Goal: Information Seeking & Learning: Learn about a topic

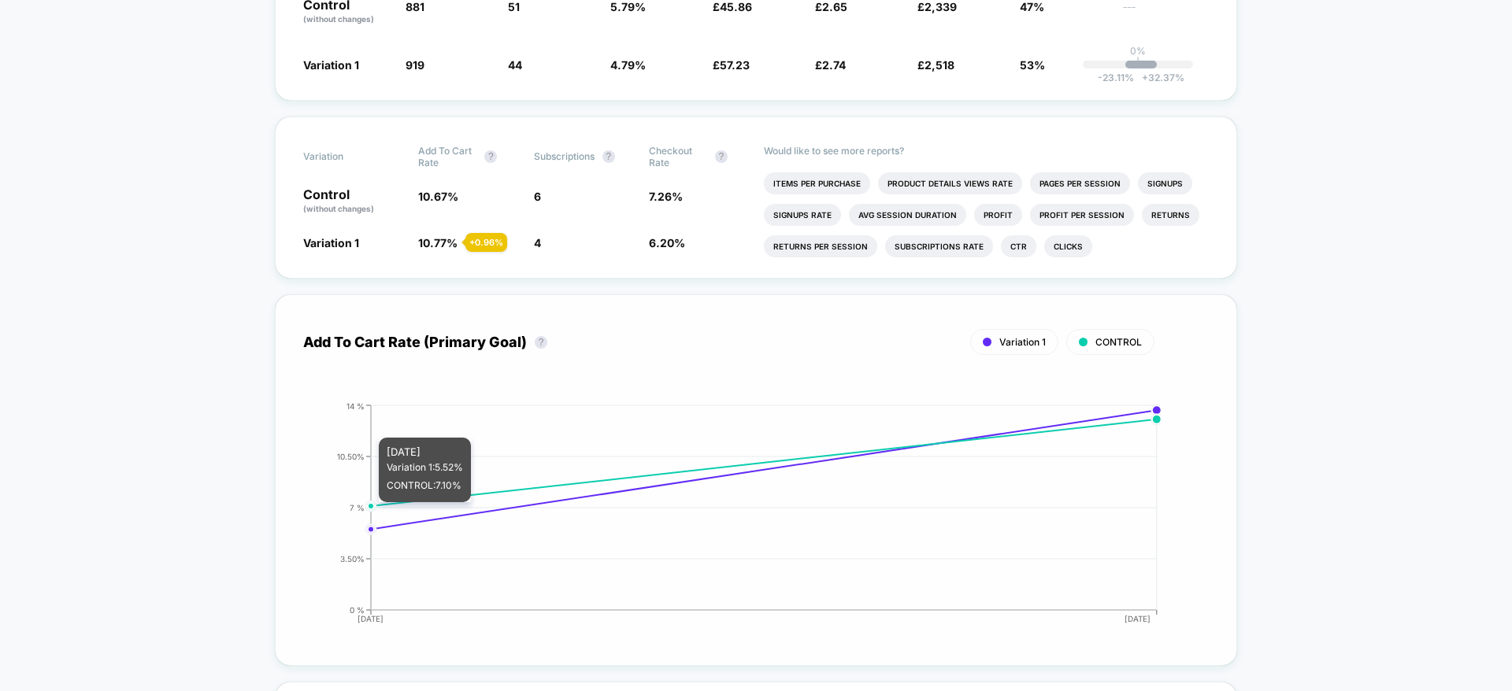
scroll to position [354, 0]
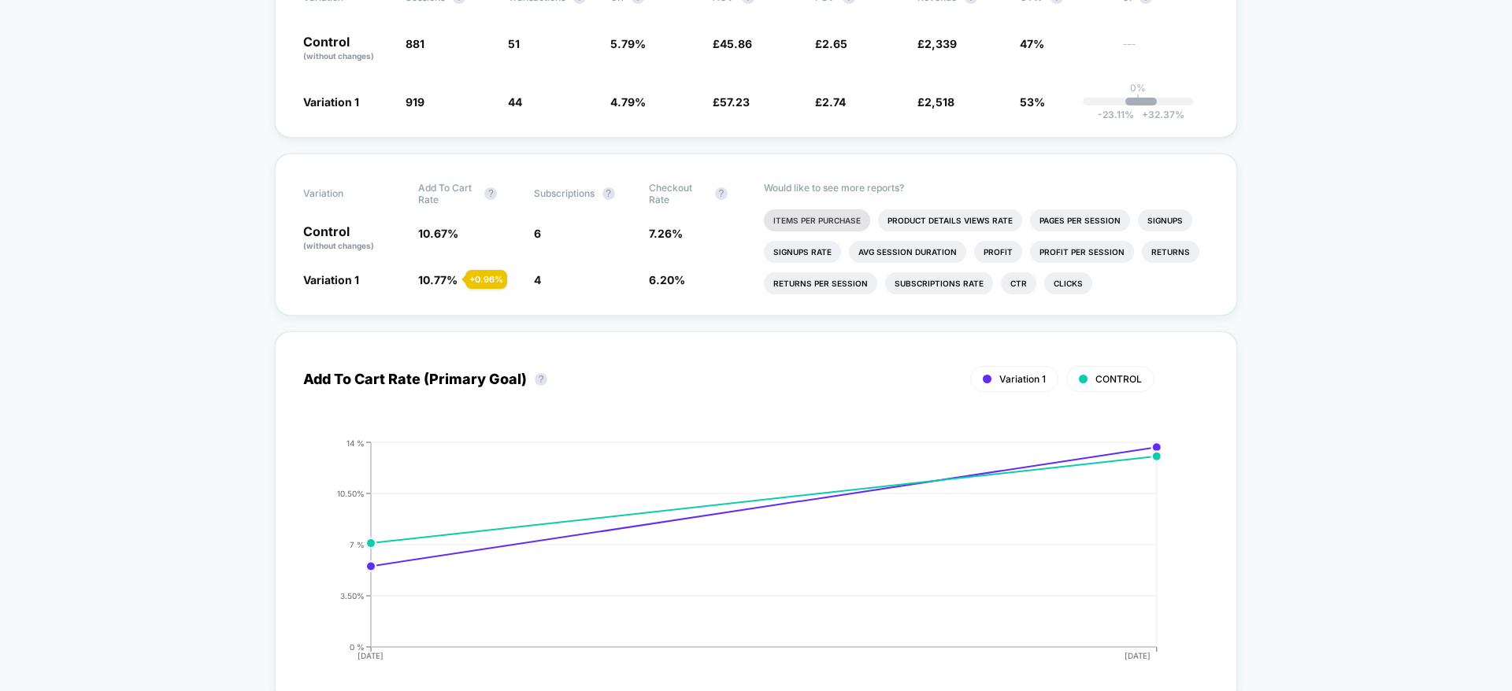
click at [805, 224] on li "Items Per Purchase" at bounding box center [817, 220] width 106 height 22
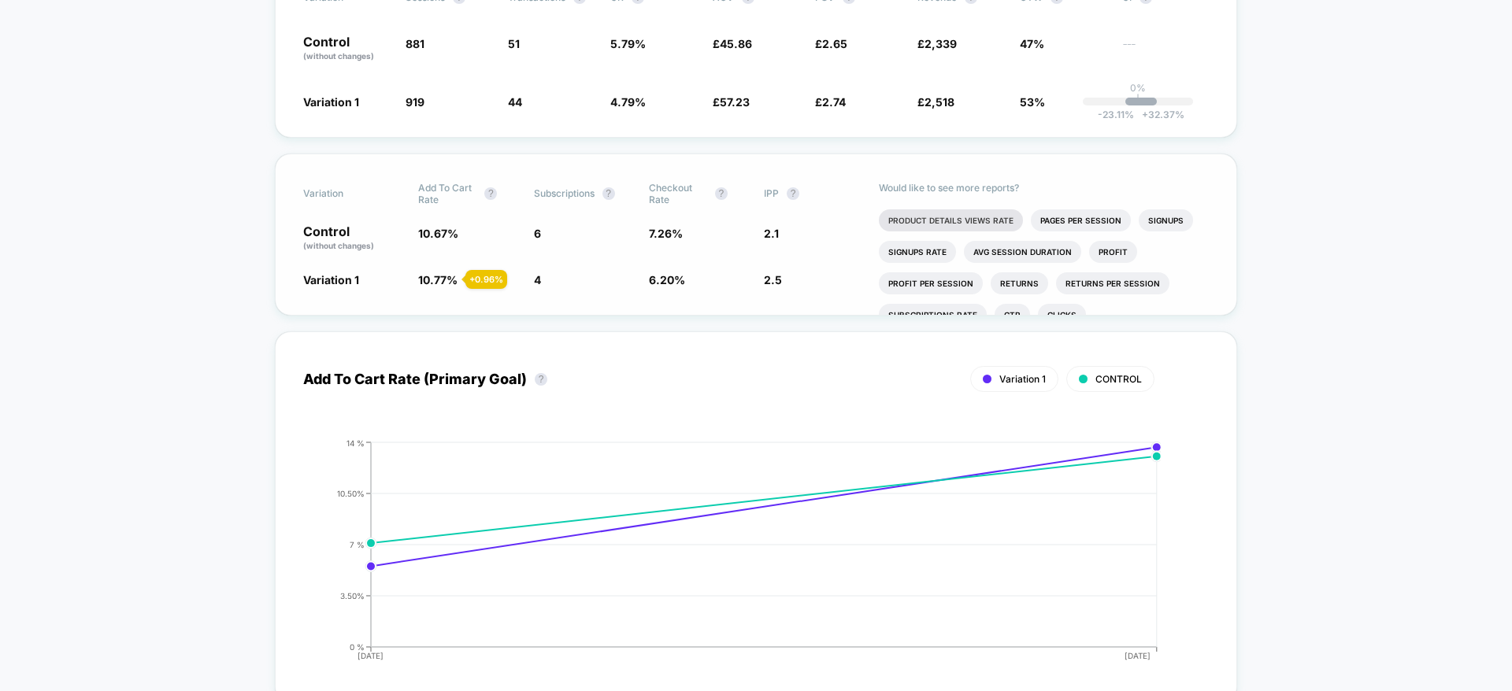
click at [911, 220] on li "Product Details Views Rate" at bounding box center [951, 220] width 144 height 22
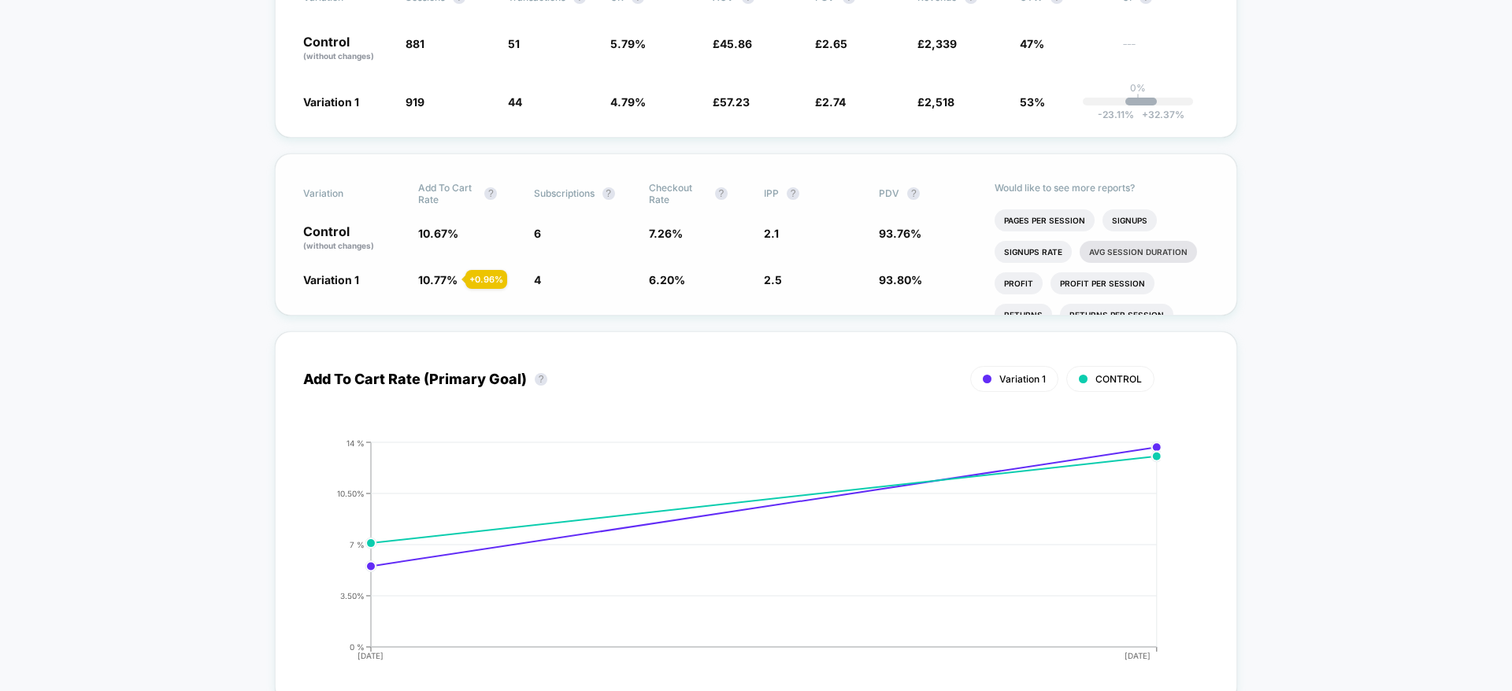
click at [1120, 257] on li "Avg Session Duration" at bounding box center [1138, 252] width 117 height 22
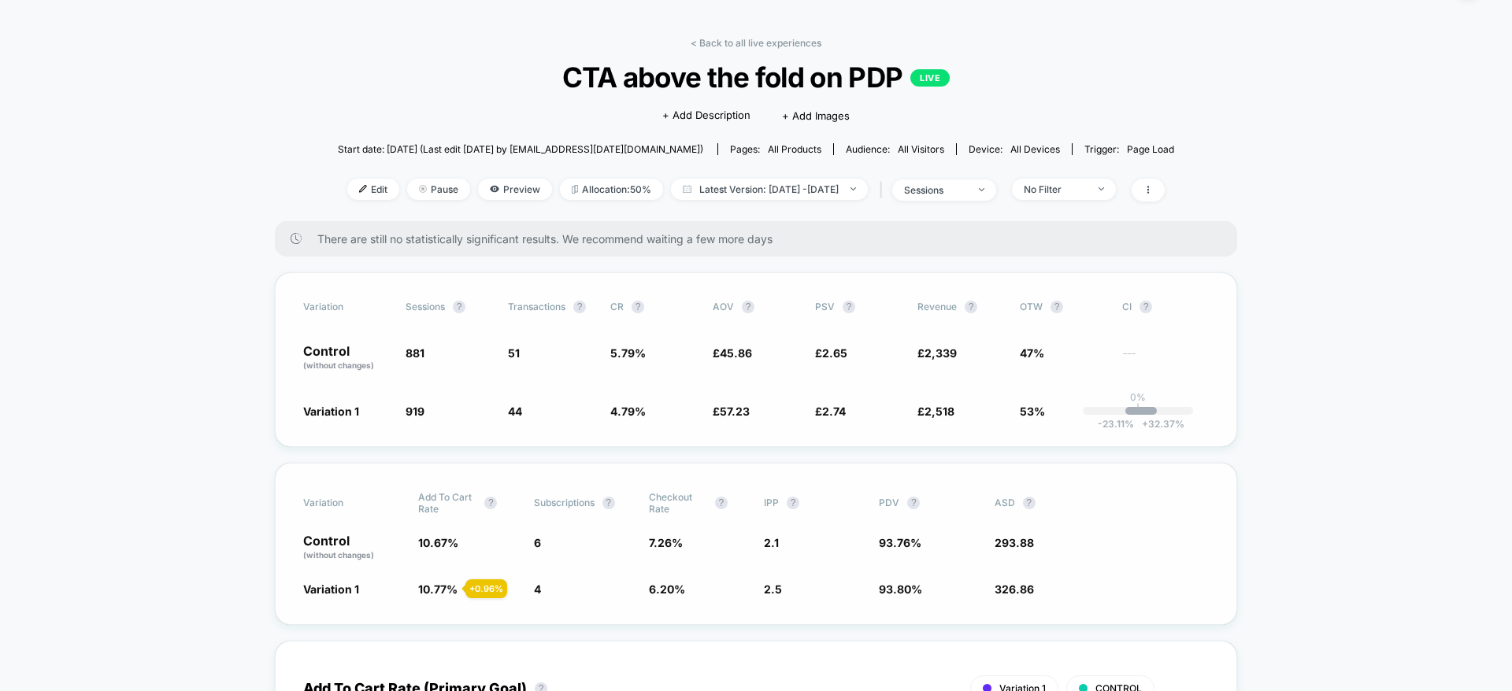
scroll to position [0, 0]
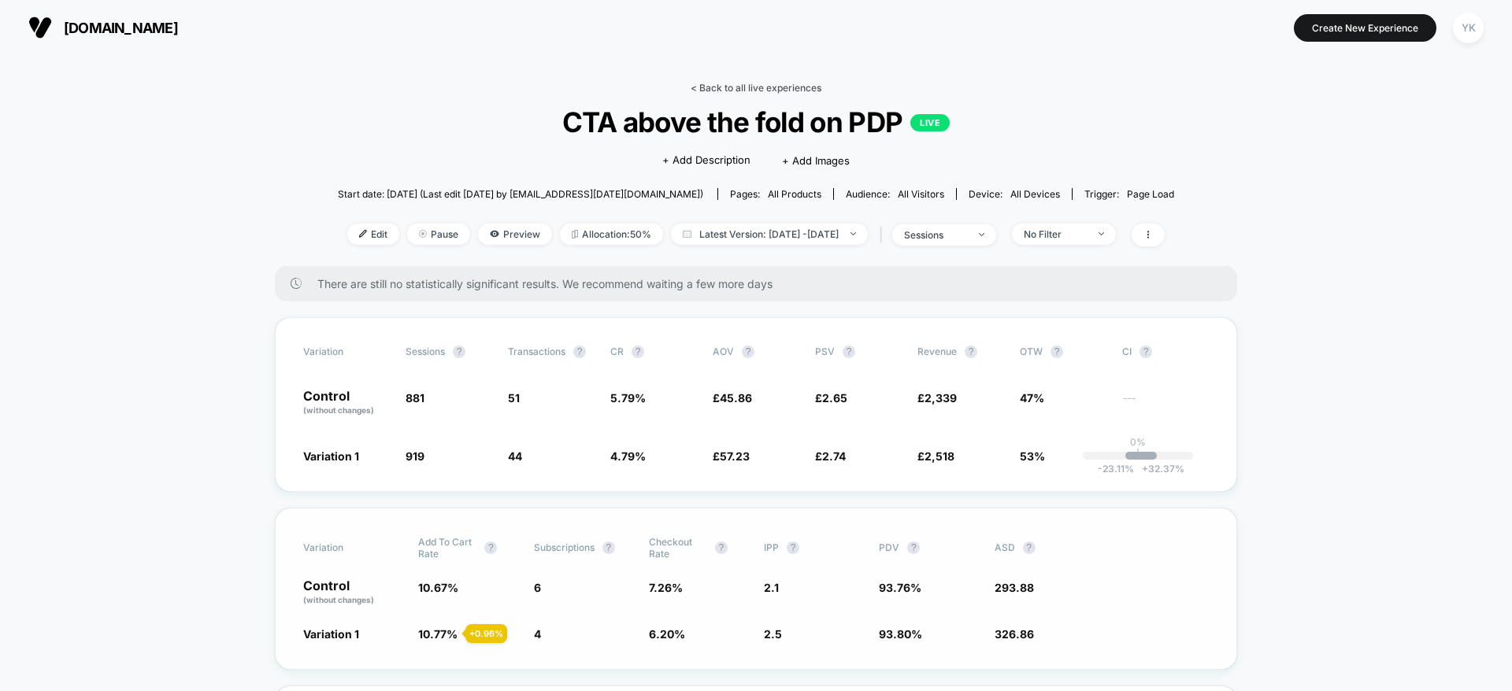
click at [709, 88] on link "< Back to all live experiences" at bounding box center [756, 88] width 131 height 12
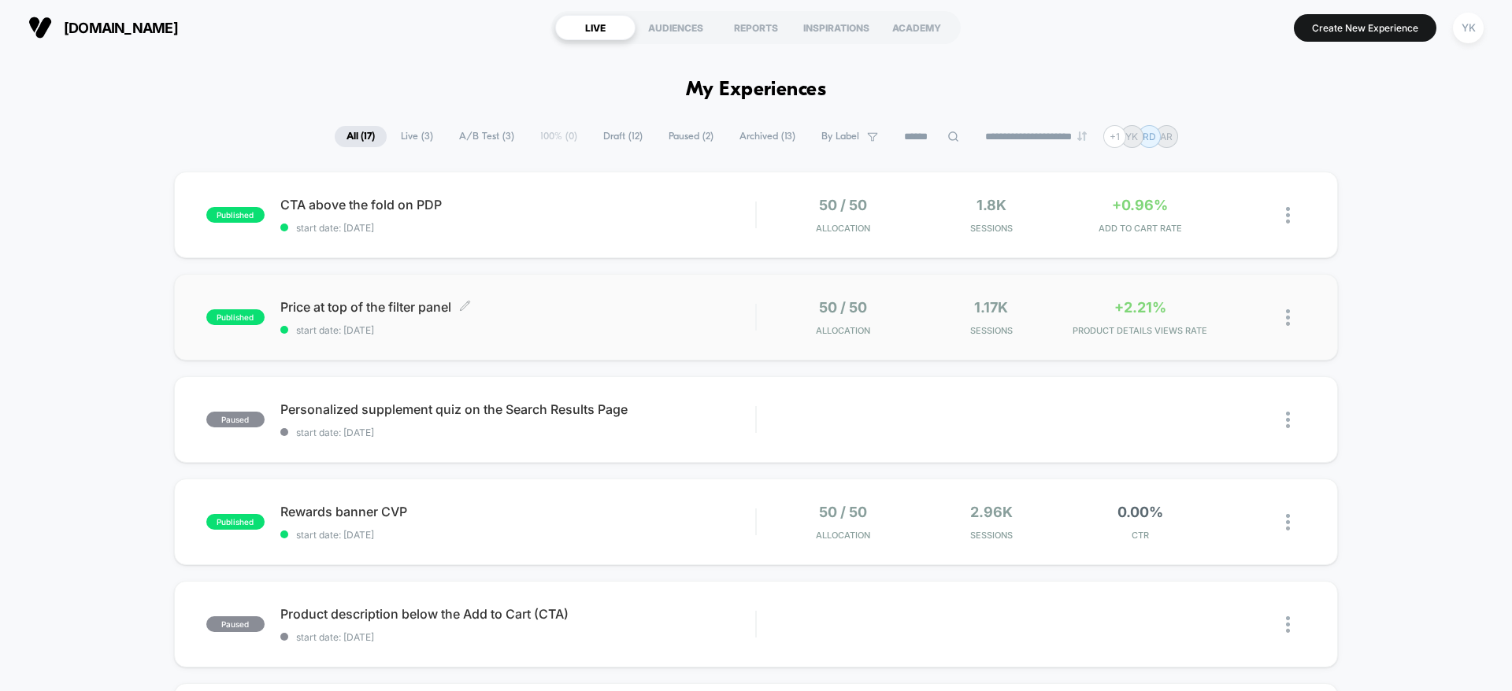
click at [591, 315] on div "Price at top of the filter panel Click to edit experience details Click to edit…" at bounding box center [517, 317] width 475 height 37
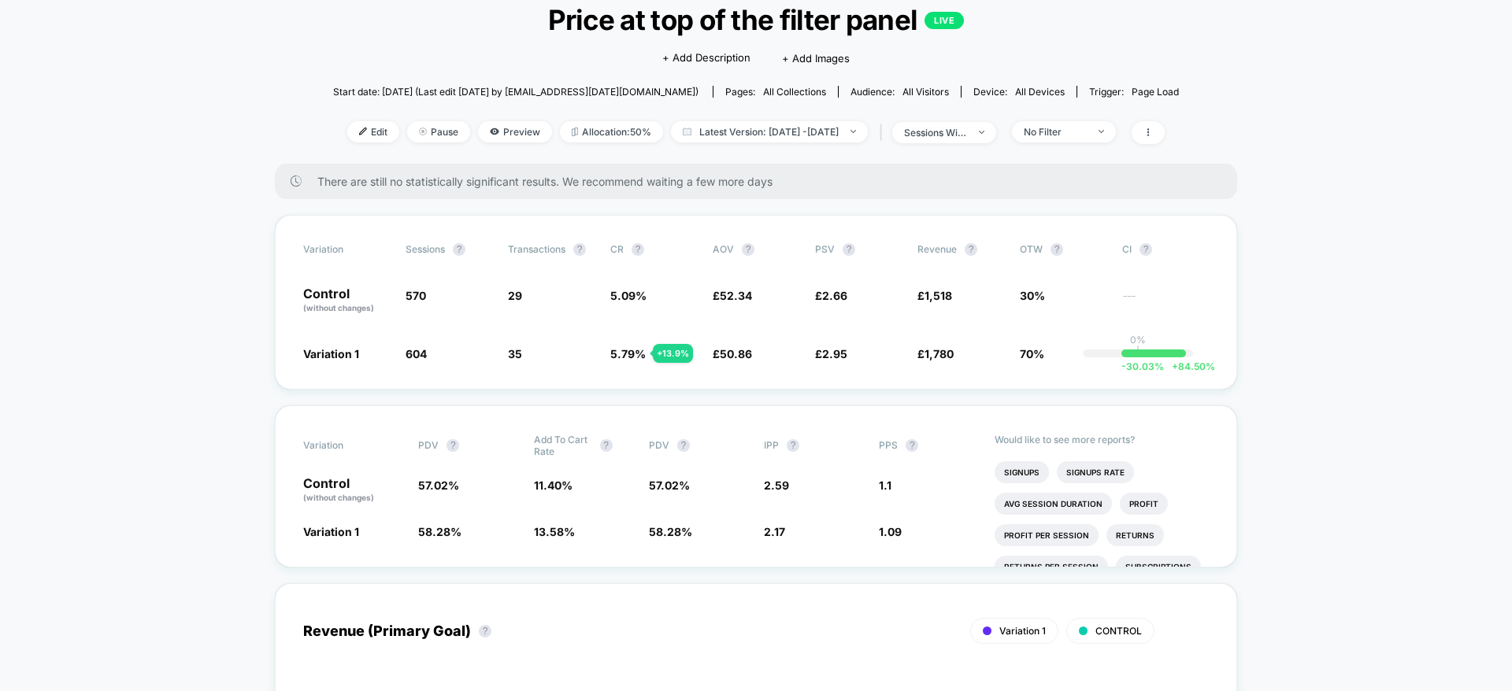
scroll to position [236, 0]
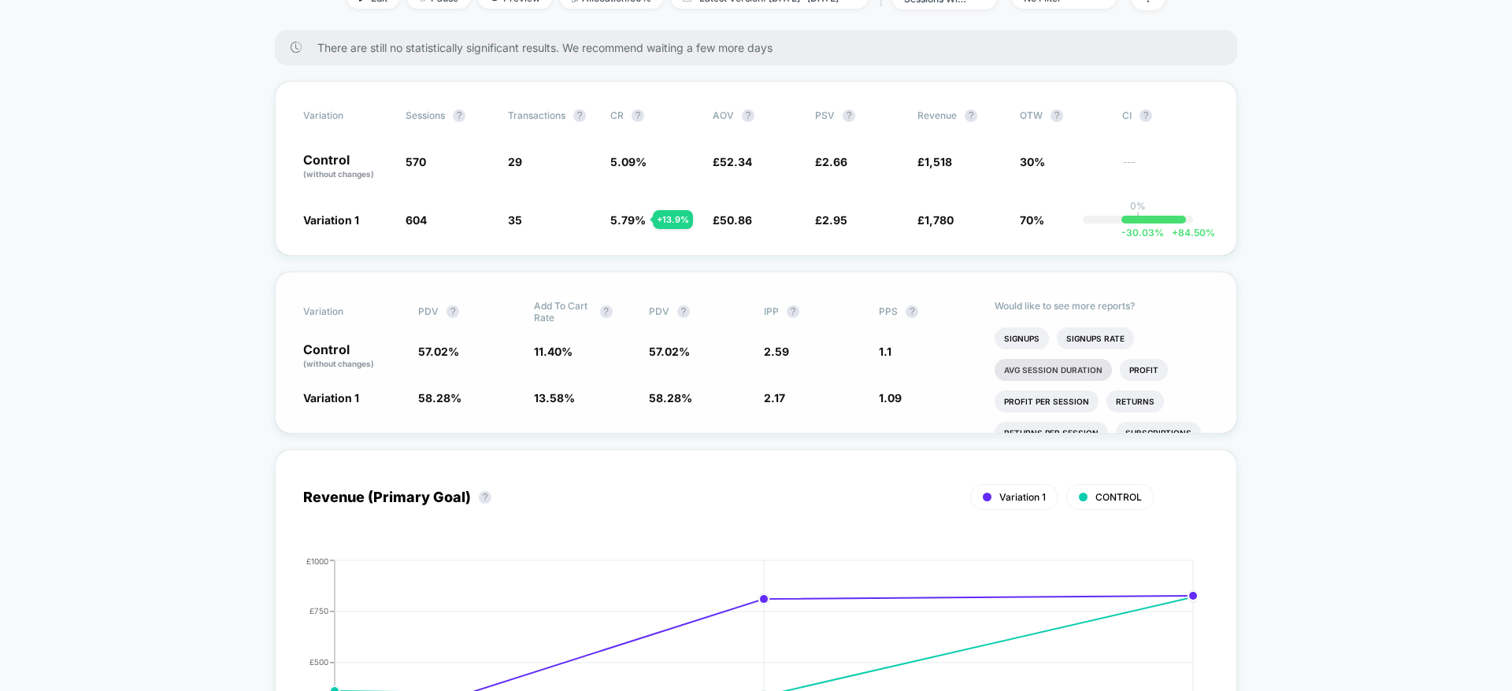
click at [1095, 371] on li "Avg Session Duration" at bounding box center [1053, 370] width 117 height 22
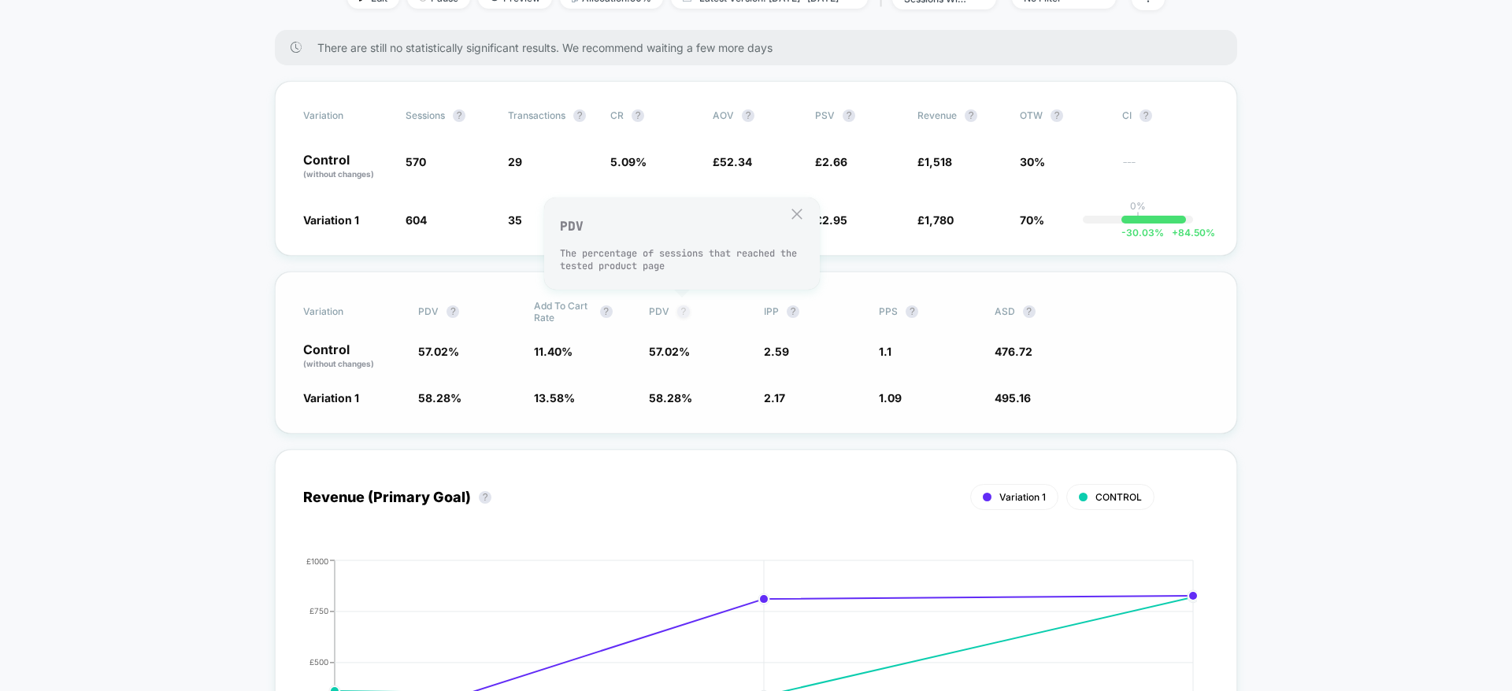
scroll to position [0, 0]
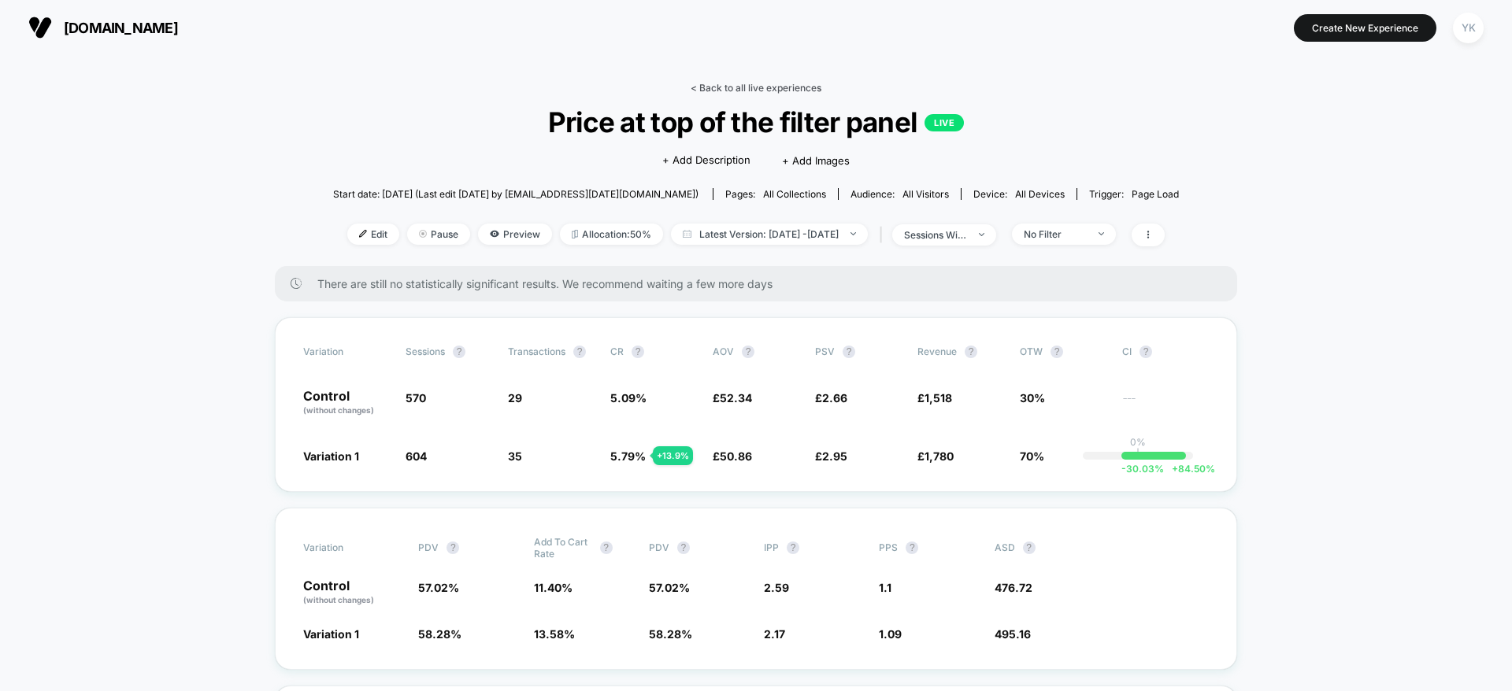
click at [708, 91] on link "< Back to all live experiences" at bounding box center [756, 88] width 131 height 12
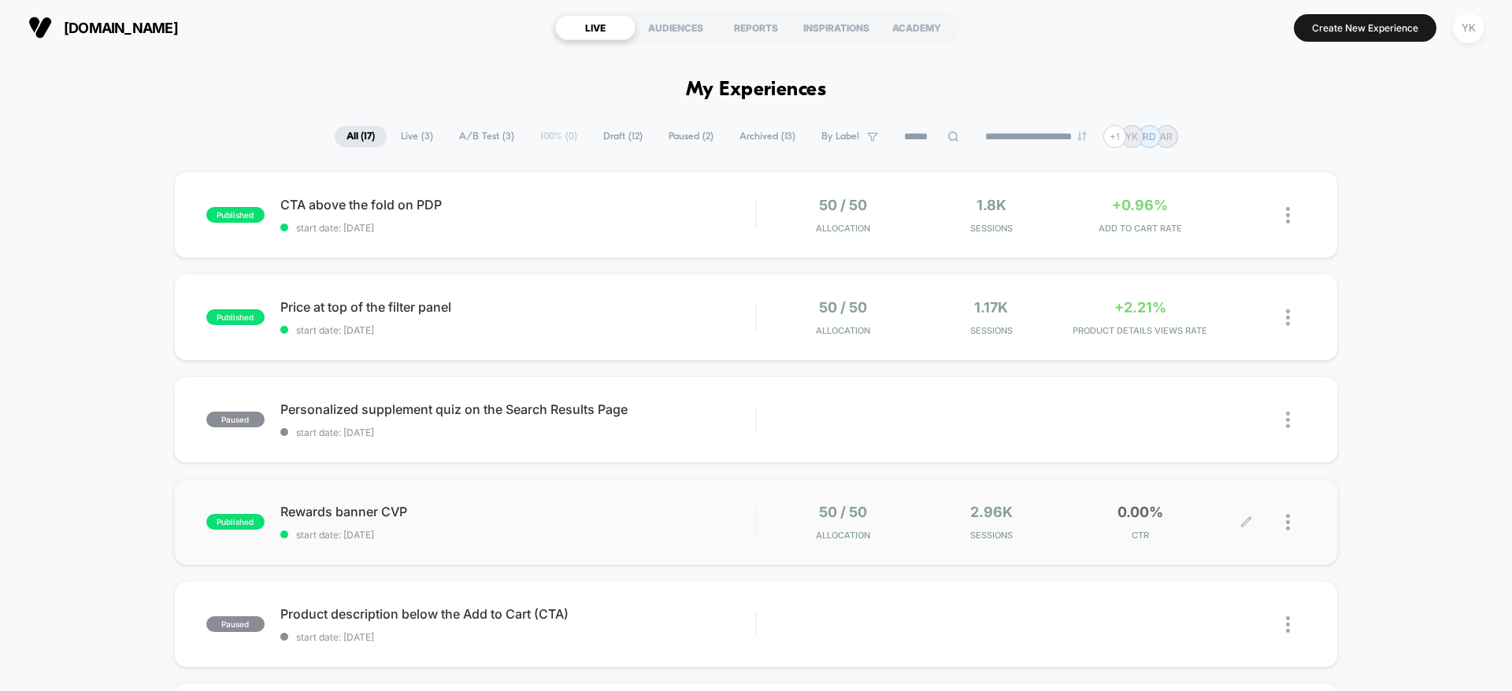
click at [1102, 524] on div "0.00% CTR" at bounding box center [1139, 522] width 141 height 37
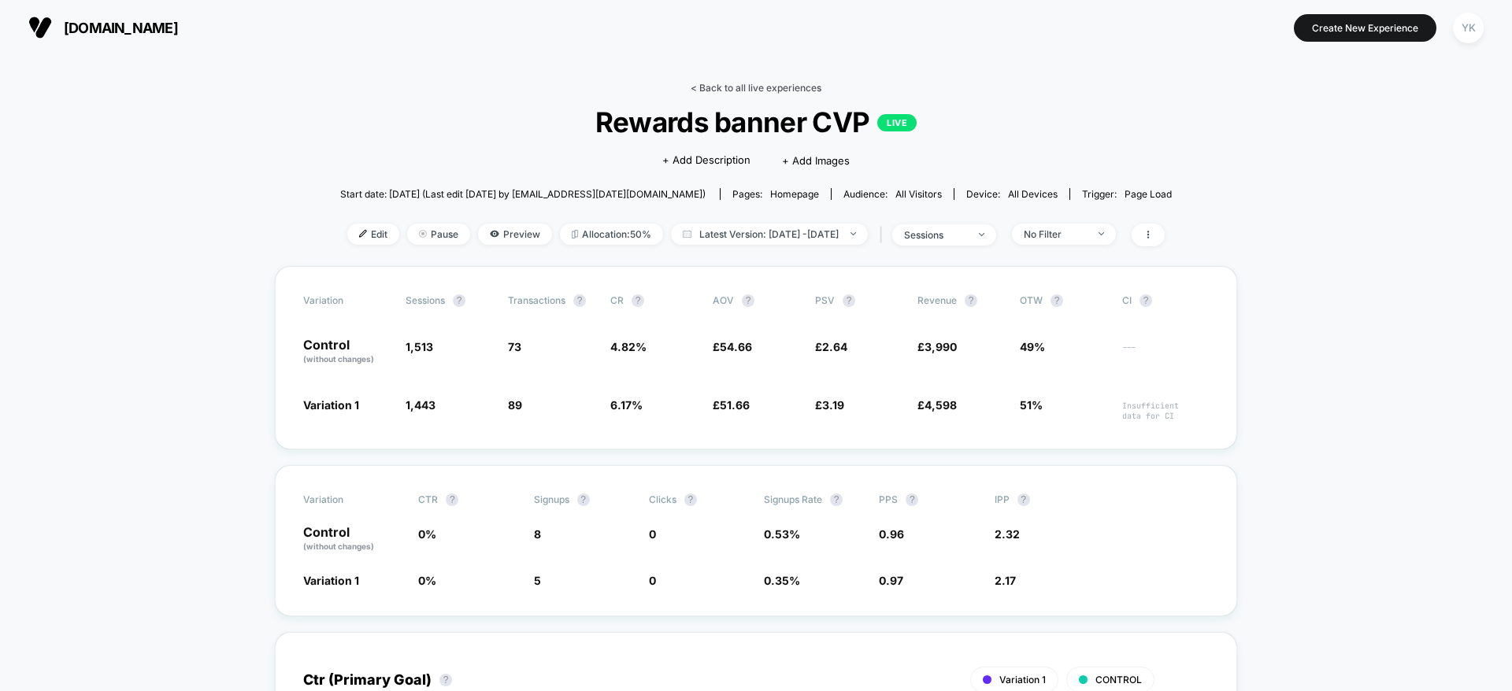
click at [753, 83] on link "< Back to all live experiences" at bounding box center [756, 88] width 131 height 12
